Goal: Transaction & Acquisition: Purchase product/service

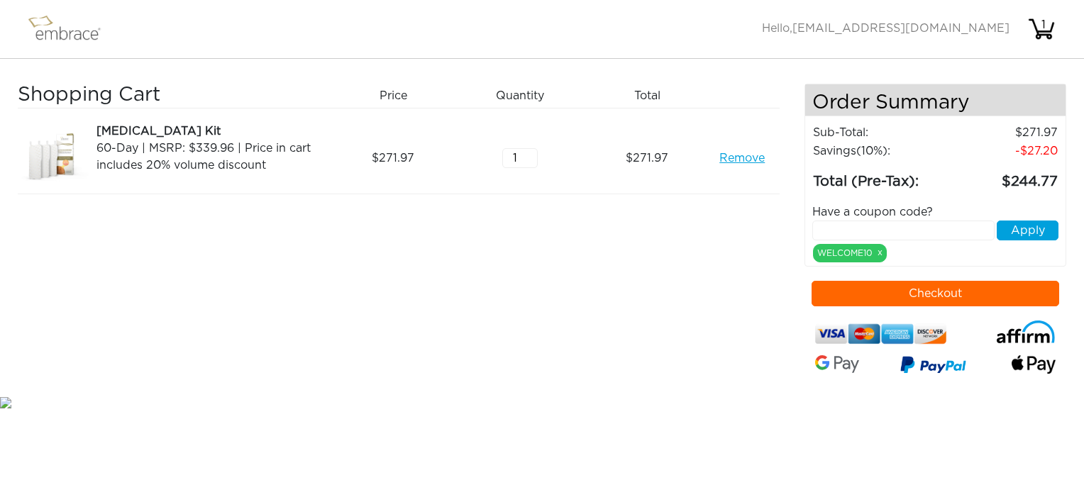
click at [839, 227] on input "text" at bounding box center [903, 231] width 182 height 20
type input "EXTRACREDIT"
click at [1013, 228] on button "Apply" at bounding box center [1027, 231] width 62 height 20
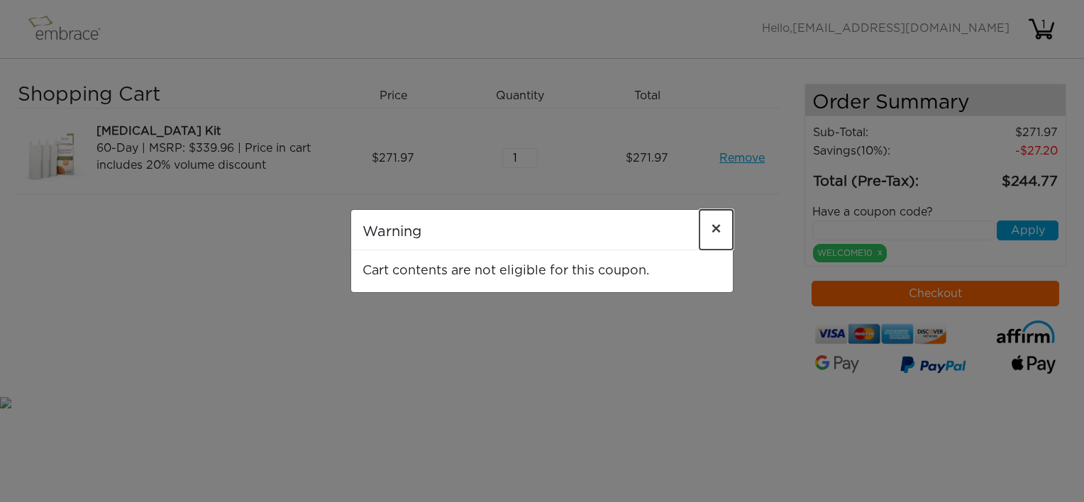
click at [715, 231] on span "×" at bounding box center [716, 229] width 11 height 17
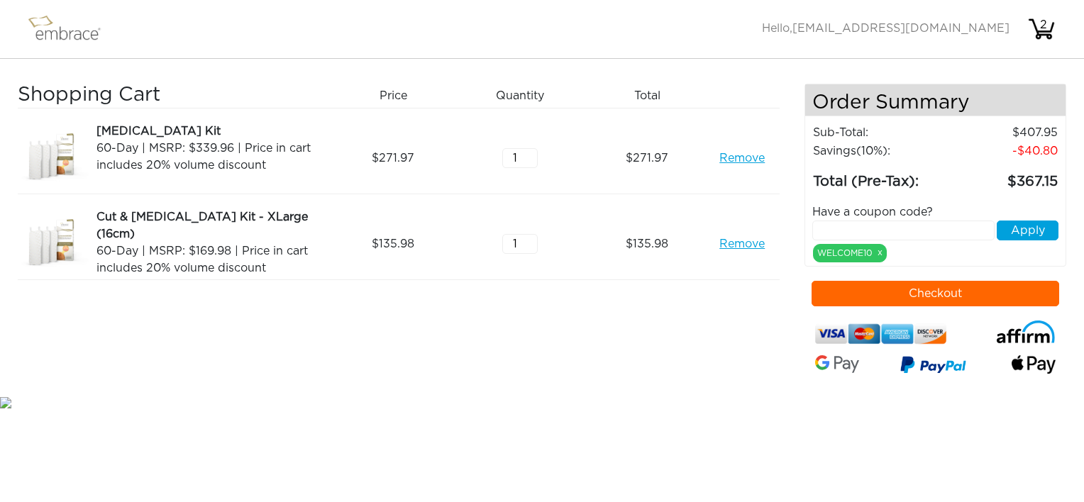
click at [845, 227] on input "text" at bounding box center [903, 231] width 182 height 20
click at [740, 159] on link "Remove" at bounding box center [741, 158] width 45 height 17
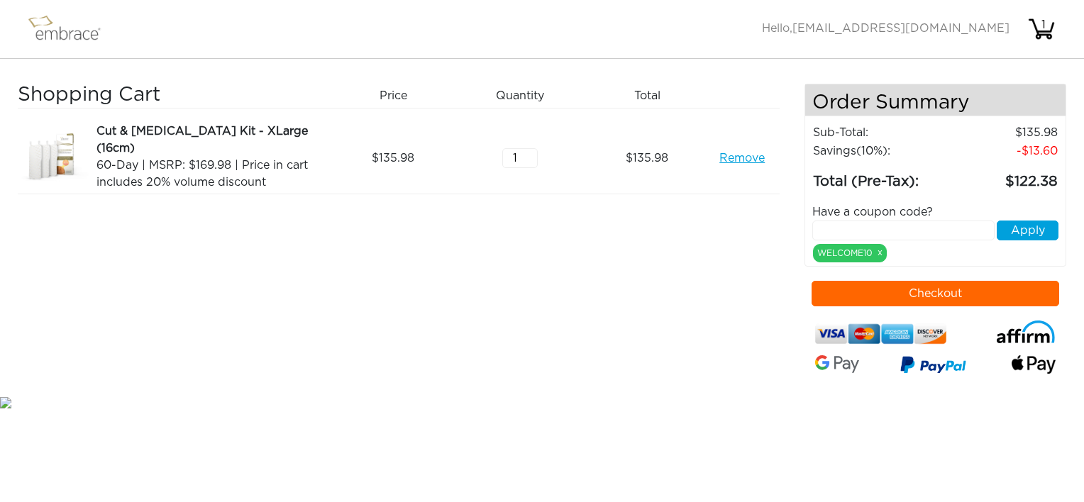
click at [828, 230] on input "text" at bounding box center [903, 231] width 182 height 20
type input "EXTRACREDIT"
click at [1027, 233] on button "Apply" at bounding box center [1027, 231] width 62 height 20
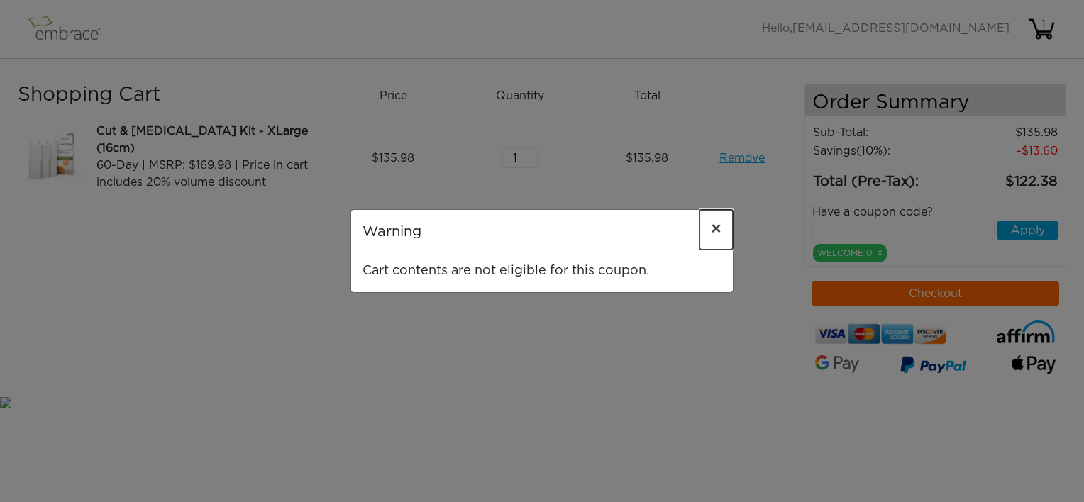
click at [714, 227] on span "×" at bounding box center [716, 229] width 11 height 17
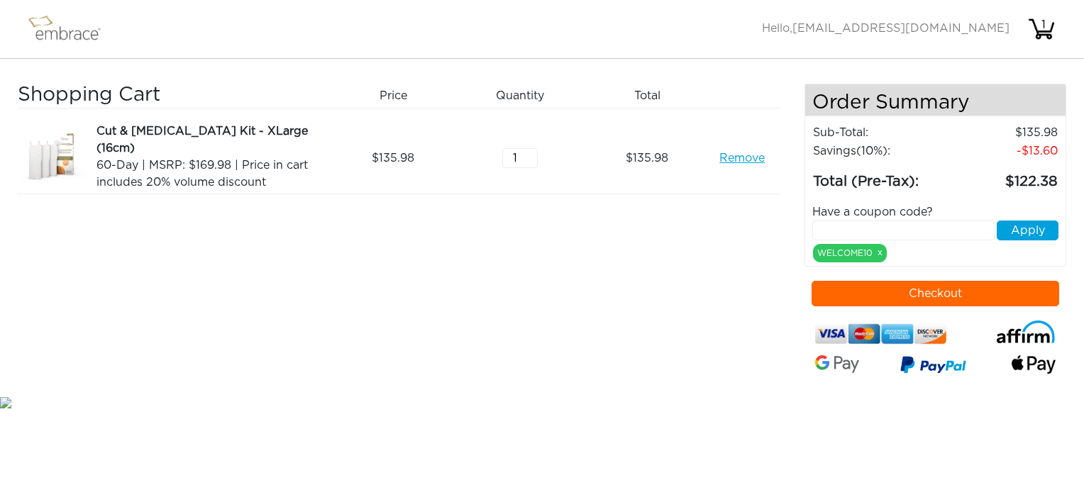
click at [726, 157] on link "Remove" at bounding box center [741, 158] width 45 height 17
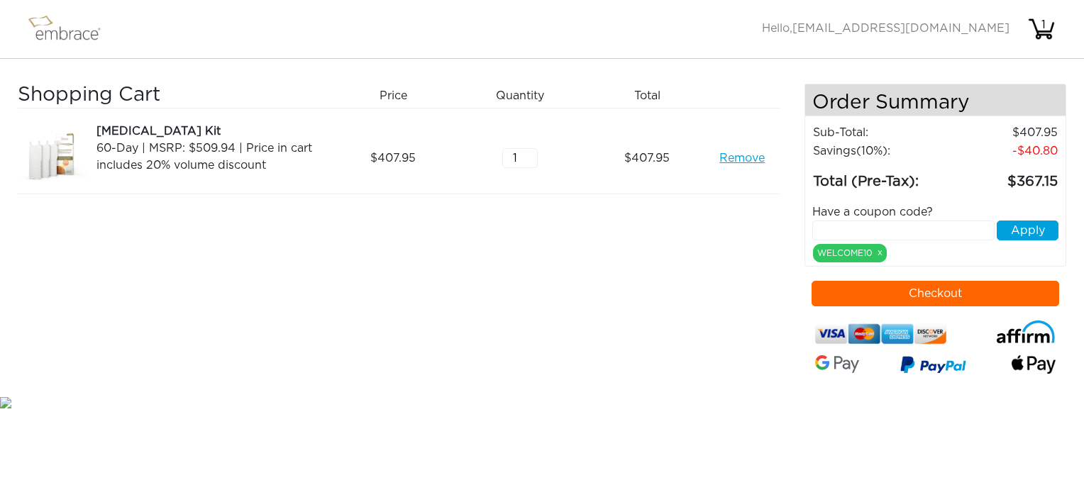
click at [866, 231] on input "text" at bounding box center [903, 231] width 182 height 20
type input "EXTRACREDIT"
click at [1024, 231] on button "Apply" at bounding box center [1027, 231] width 62 height 20
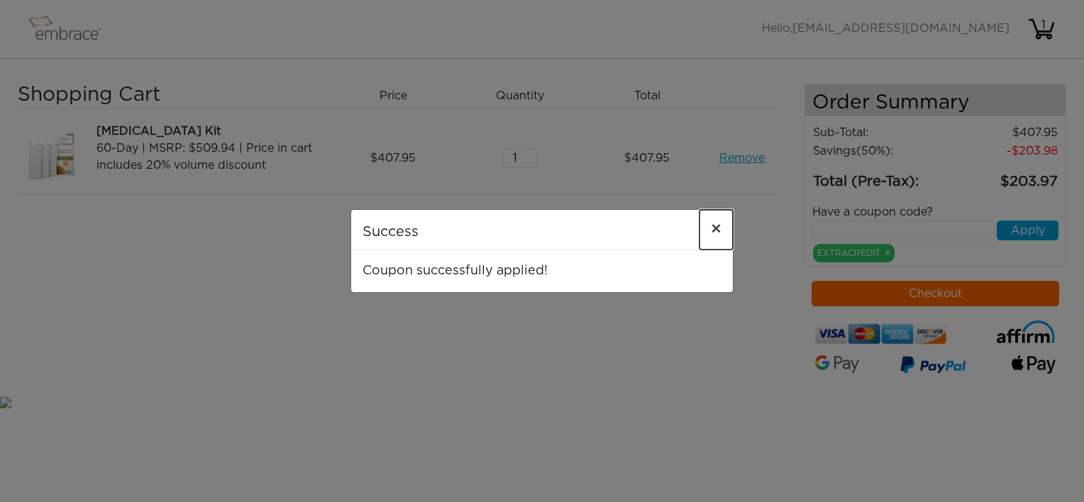
click at [716, 231] on span "×" at bounding box center [716, 229] width 11 height 17
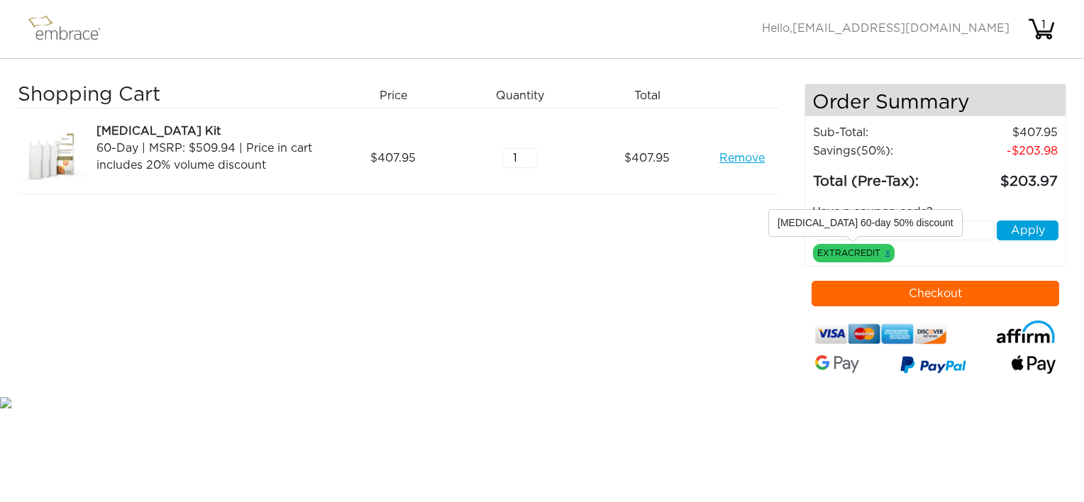
click at [888, 250] on link "x" at bounding box center [887, 252] width 5 height 13
click at [721, 158] on link "Remove" at bounding box center [741, 158] width 45 height 17
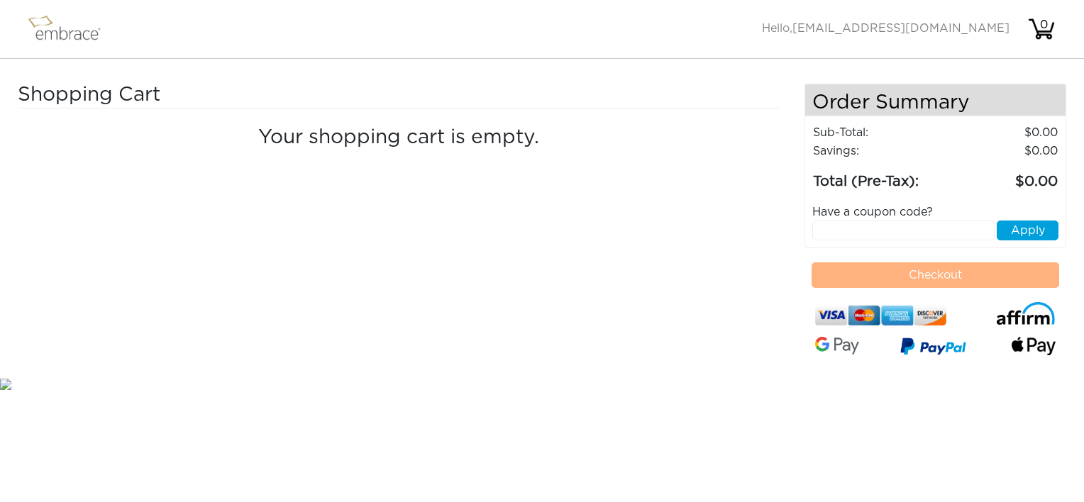
click at [48, 26] on img at bounding box center [71, 28] width 92 height 35
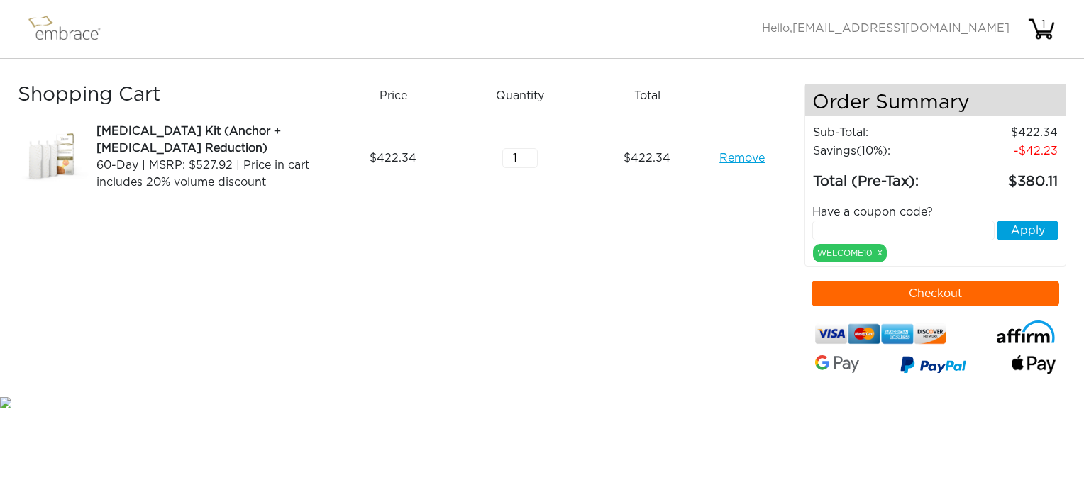
click at [843, 224] on input "text" at bounding box center [903, 231] width 182 height 20
drag, startPoint x: 758, startPoint y: 261, endPoint x: 793, endPoint y: 241, distance: 40.0
click at [758, 260] on div "Shopping Cart Price Quantity Qty Total Breast Reduction Kit (Anchor + Areola Re…" at bounding box center [411, 239] width 787 height 310
click at [834, 226] on input "text" at bounding box center [903, 231] width 182 height 20
paste input "EXTRACREDIT"
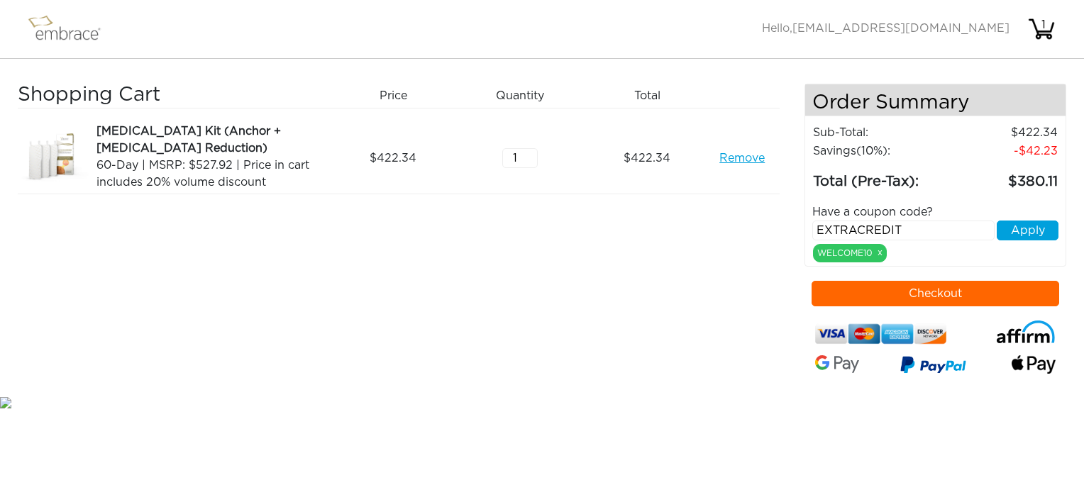
type input "EXTRACREDIT"
click at [1033, 233] on button "Apply" at bounding box center [1027, 231] width 62 height 20
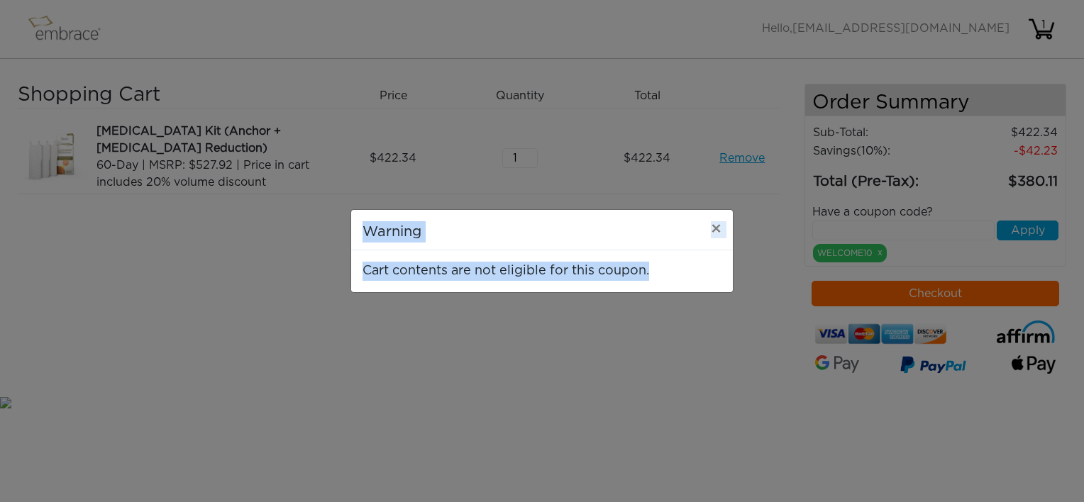
drag, startPoint x: 628, startPoint y: 271, endPoint x: 365, endPoint y: 230, distance: 267.0
click at [365, 230] on div "Warning × Cart contents are not eligible for this coupon." at bounding box center [541, 251] width 383 height 84
copy div "Warning × Cart contents are not eligible for this coupon."
click at [718, 231] on span "×" at bounding box center [716, 229] width 11 height 17
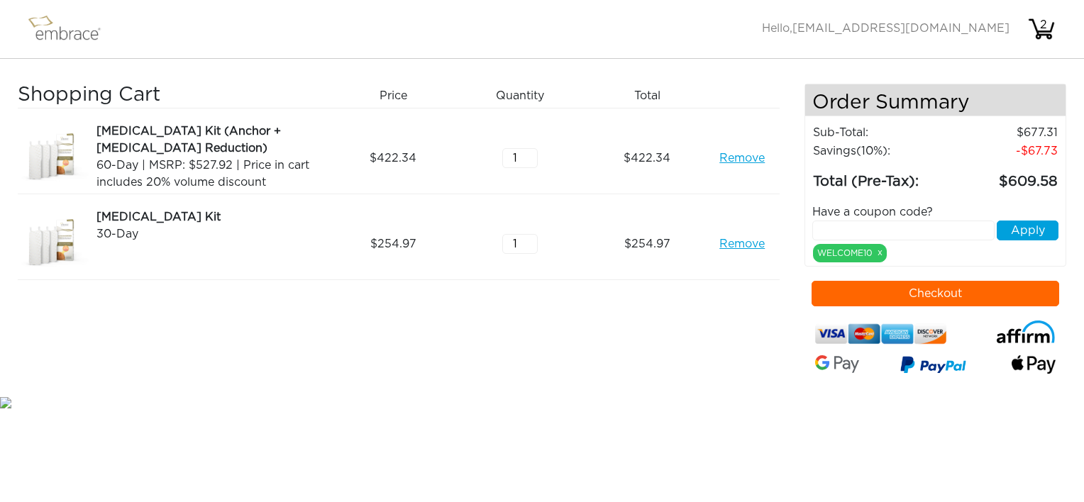
click at [735, 158] on link "Remove" at bounding box center [741, 158] width 45 height 17
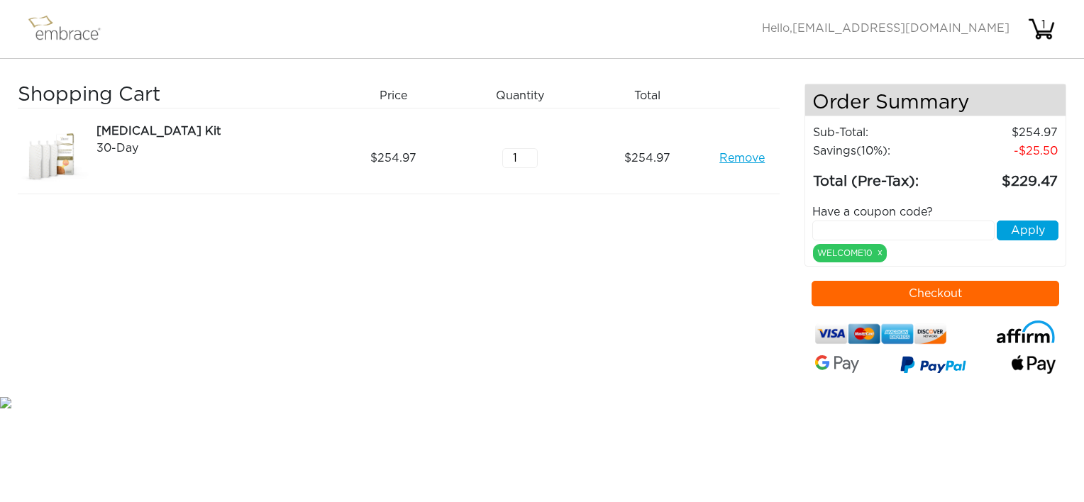
click at [831, 228] on input "text" at bounding box center [903, 231] width 182 height 20
type input "EXTRACREDIT"
click at [1014, 229] on button "Apply" at bounding box center [1027, 231] width 62 height 20
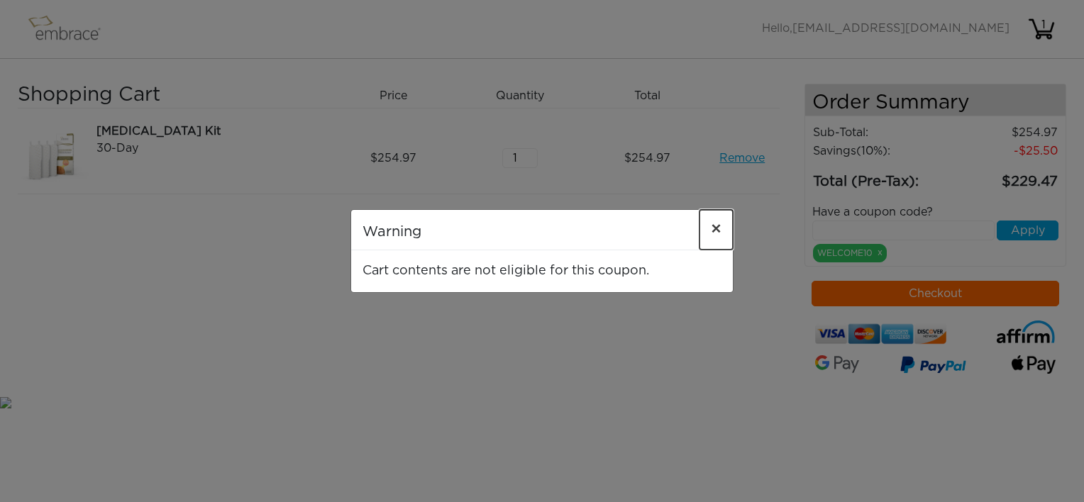
click at [711, 224] on span "×" at bounding box center [716, 229] width 11 height 17
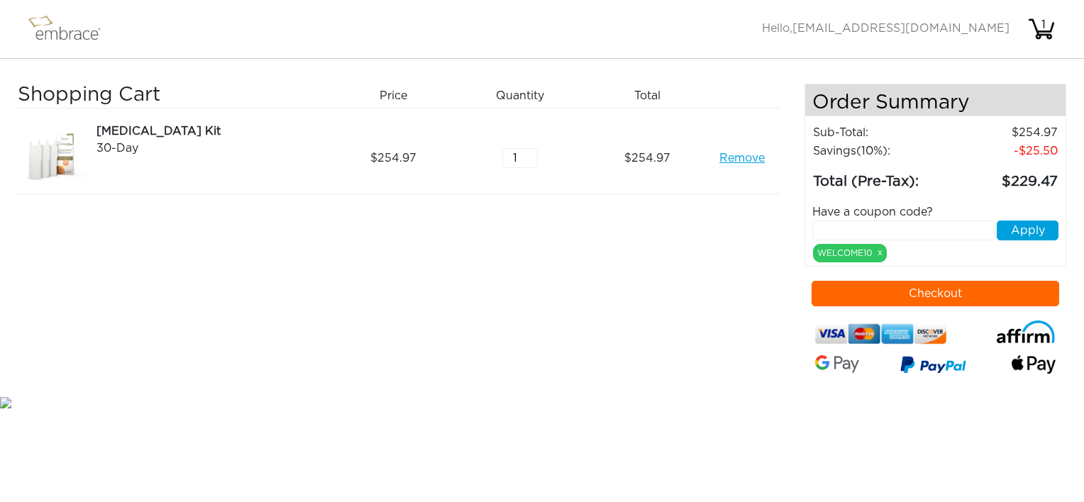
click at [726, 157] on link "Remove" at bounding box center [741, 158] width 45 height 17
click at [834, 226] on input "text" at bounding box center [903, 231] width 182 height 20
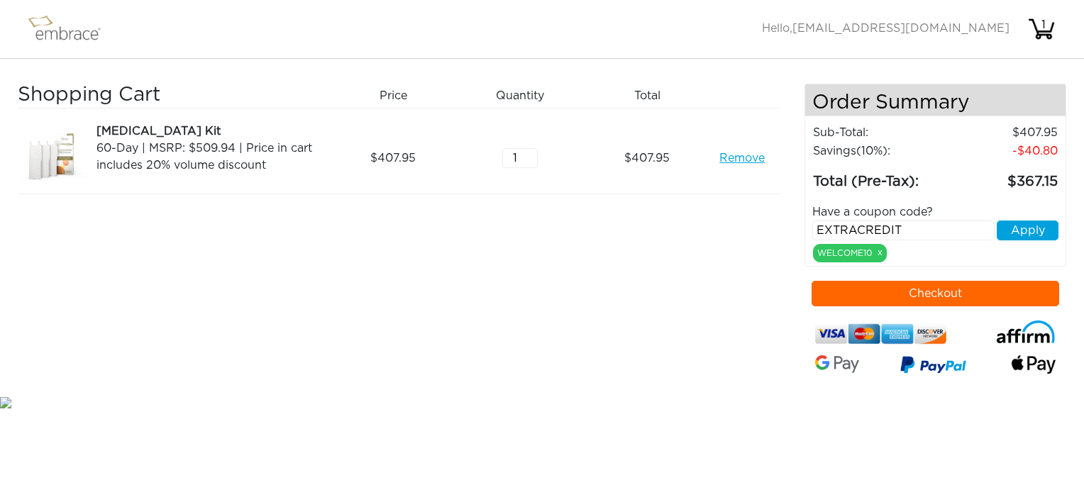
type input "EXTRACREDIT"
click at [1035, 227] on button "Apply" at bounding box center [1027, 231] width 62 height 20
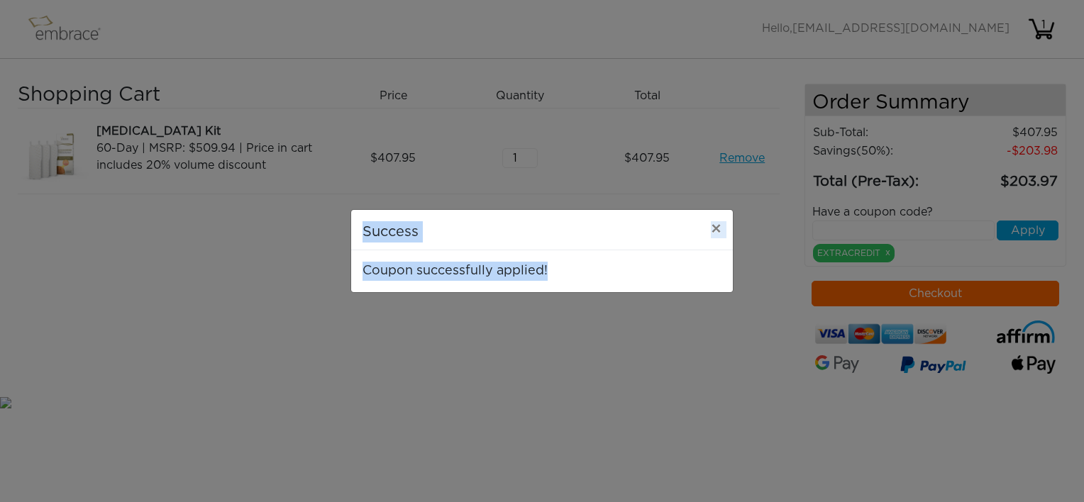
drag, startPoint x: 552, startPoint y: 273, endPoint x: 366, endPoint y: 234, distance: 189.9
click at [366, 234] on div "Success × Coupon successfully applied!" at bounding box center [541, 251] width 383 height 84
copy div "Success × Coupon successfully applied!"
click at [740, 414] on div "Success × Coupon successfully applied!" at bounding box center [542, 251] width 1084 height 502
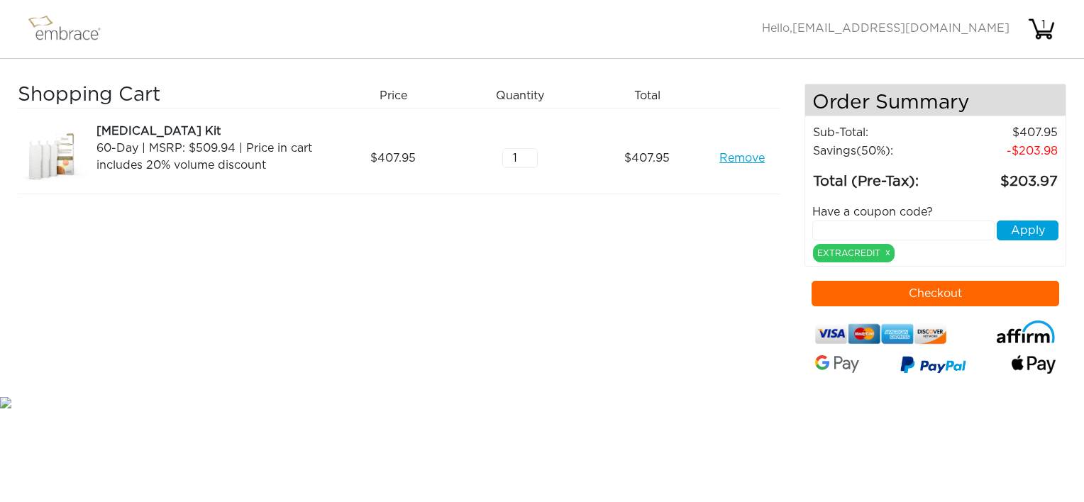
click at [741, 159] on link "Remove" at bounding box center [741, 158] width 45 height 17
